Goal: Task Accomplishment & Management: Manage account settings

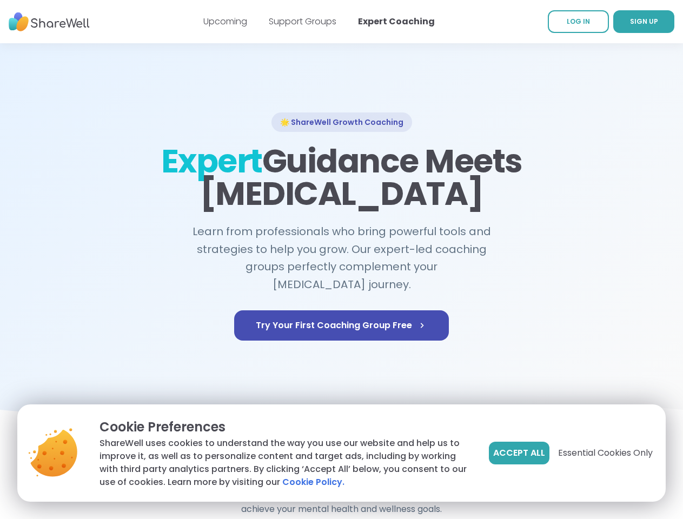
click at [518, 453] on span "Accept All" at bounding box center [519, 453] width 52 height 13
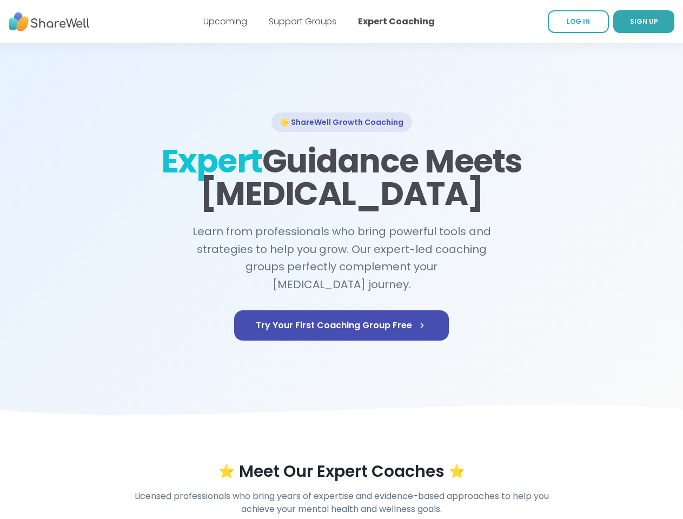
click at [605, 462] on div "⭐ Meet Our Expert Coaches ⭐" at bounding box center [341, 471] width 621 height 19
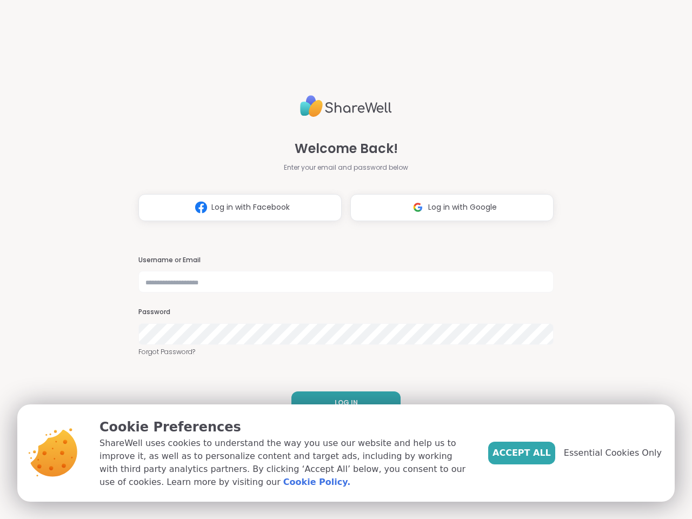
click at [341, 260] on h3 "Username or Email" at bounding box center [345, 260] width 415 height 9
click at [236, 208] on span "Log in with Facebook" at bounding box center [250, 207] width 78 height 11
click at [448, 208] on span "Log in with Google" at bounding box center [462, 207] width 69 height 11
click at [342, 403] on span "LOG IN" at bounding box center [346, 403] width 23 height 10
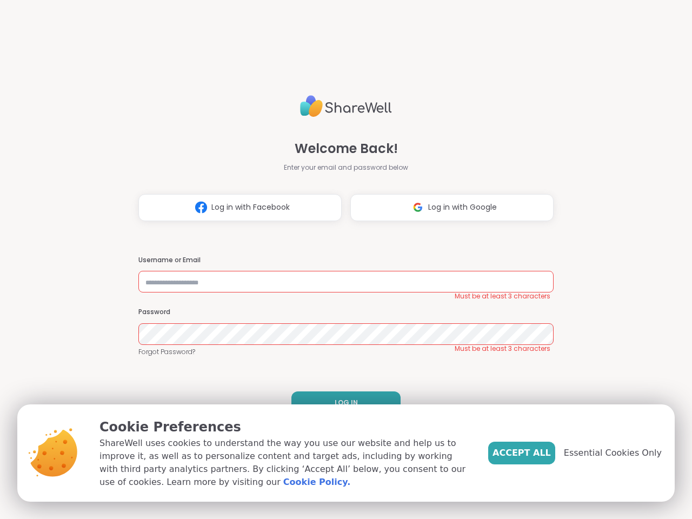
click at [540, 453] on span "Accept All" at bounding box center [522, 453] width 58 height 13
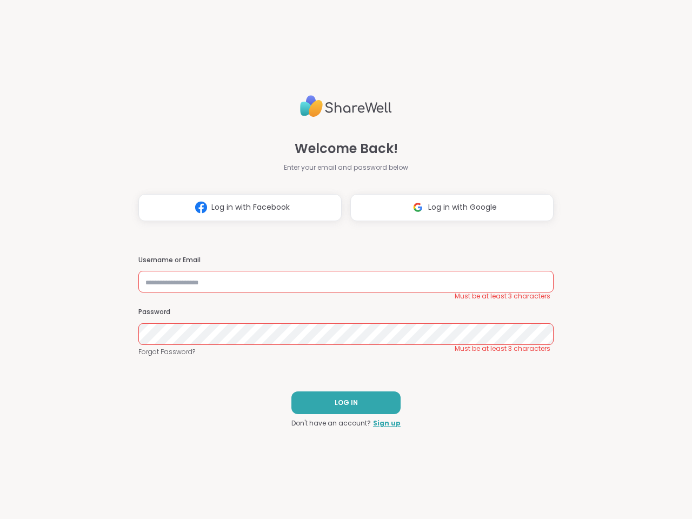
click at [619, 453] on div "Welcome Back! Enter your email and password below Log in with Facebook Log in w…" at bounding box center [346, 259] width 692 height 519
